Goal: Find specific page/section: Find specific page/section

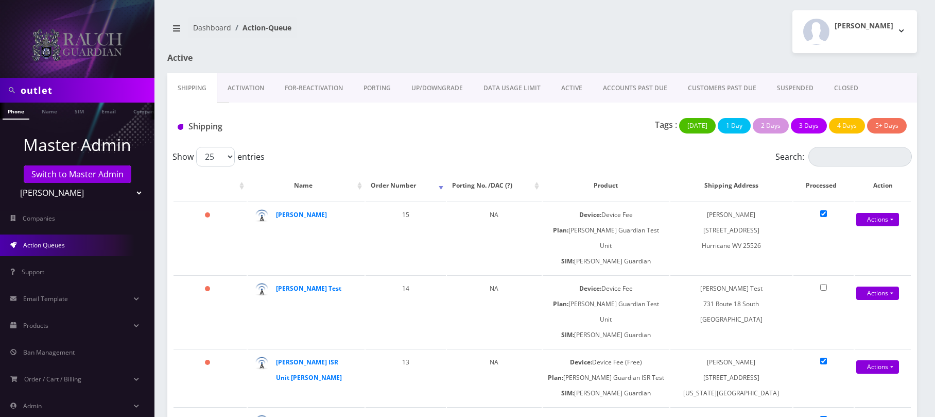
scroll to position [56, 0]
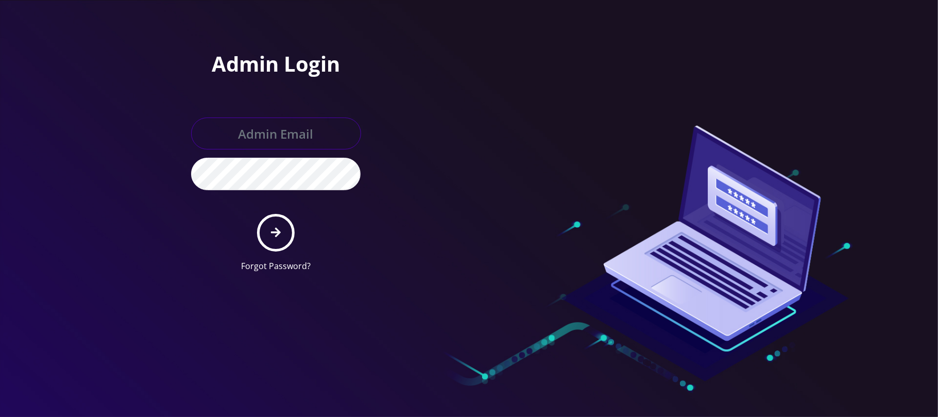
type input "jay@teltik.com"
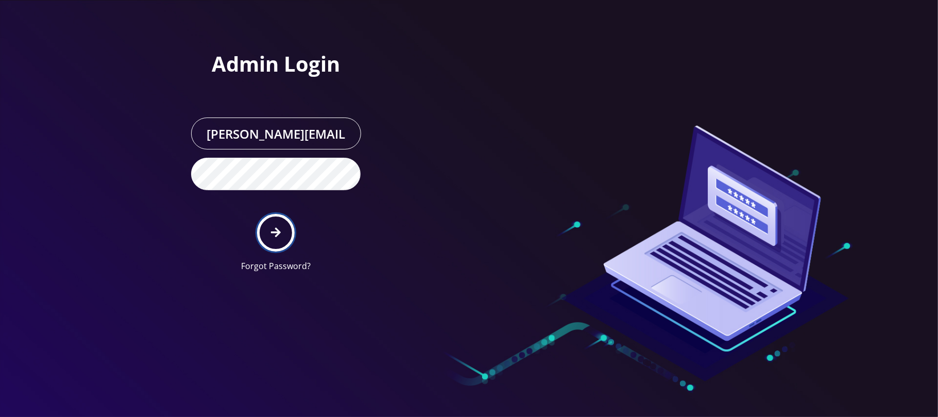
click at [273, 240] on button "submit" at bounding box center [276, 233] width 38 height 38
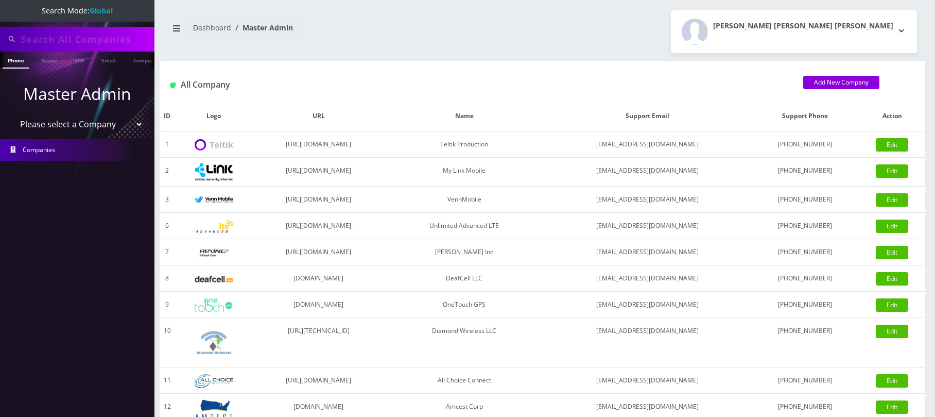
type input "outlet"
click at [47, 124] on select "Please select a Company Teltik Production My Link Mobile VennMobile Unlimited A…" at bounding box center [77, 124] width 131 height 20
select select "28"
click at [12, 114] on select "Please select a Company Teltik Production My Link Mobile VennMobile Unlimited A…" at bounding box center [77, 124] width 131 height 20
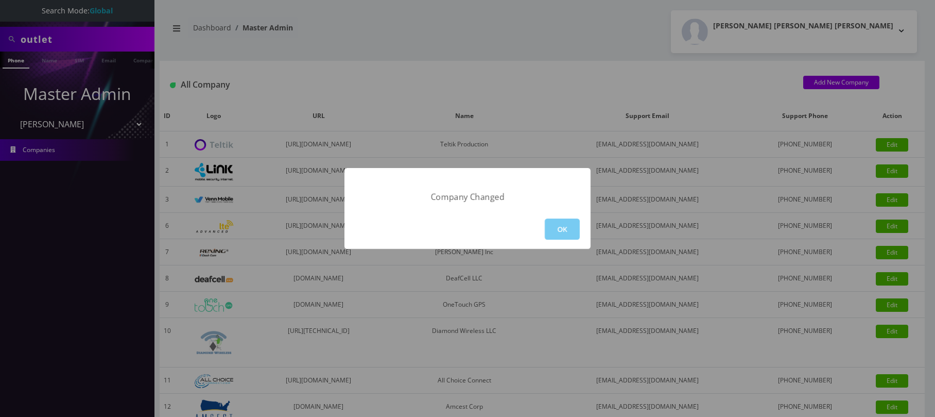
click at [552, 224] on button "OK" at bounding box center [562, 228] width 35 height 21
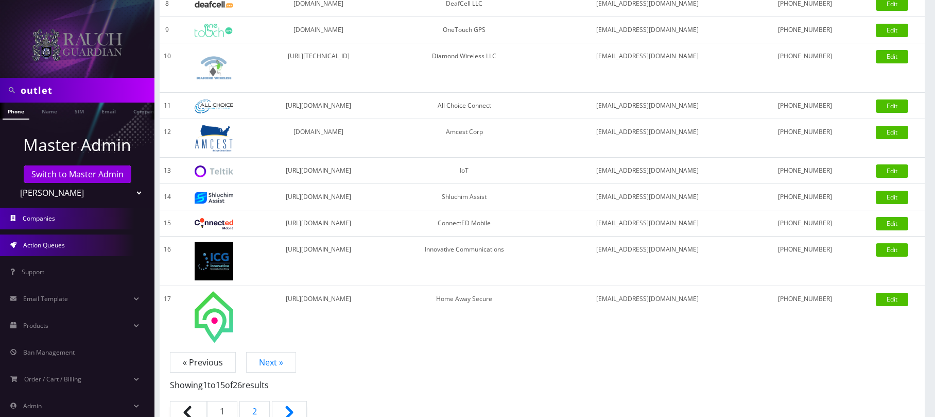
click at [49, 248] on span "Action Queues" at bounding box center [44, 244] width 42 height 9
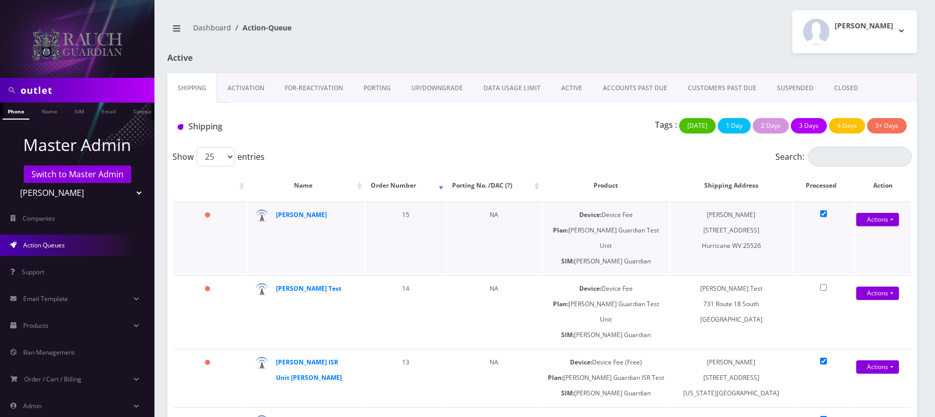
scroll to position [56, 0]
